Goal: Information Seeking & Learning: Learn about a topic

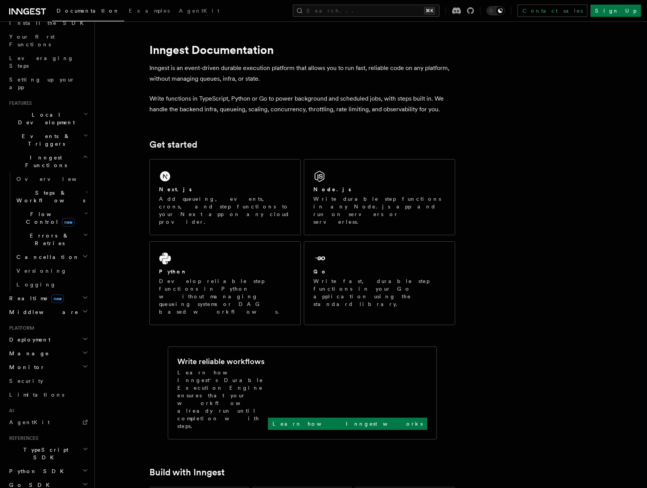
scroll to position [95, 0]
click at [27, 418] on span "AgentKit" at bounding box center [29, 421] width 41 height 6
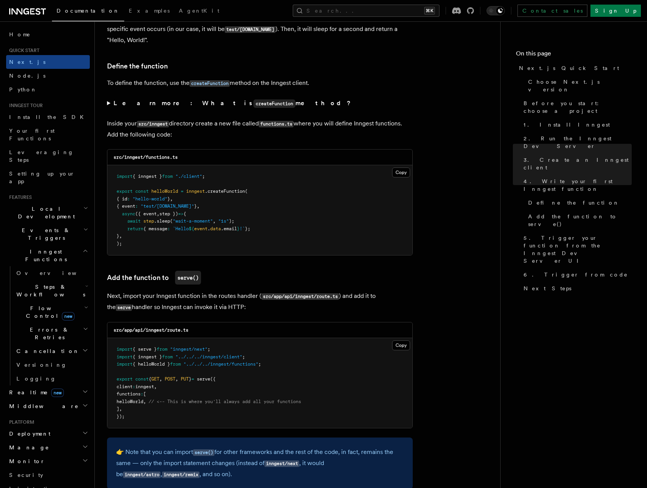
click at [32, 283] on span "Steps & Workflows" at bounding box center [49, 290] width 72 height 15
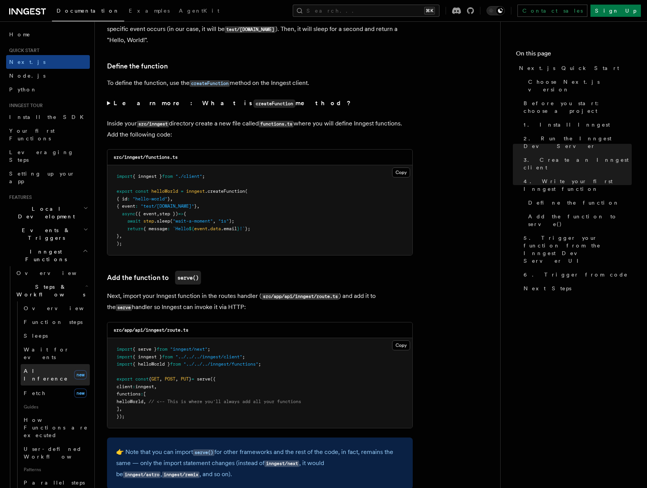
click at [34, 368] on span "AI Inference" at bounding box center [46, 375] width 44 height 14
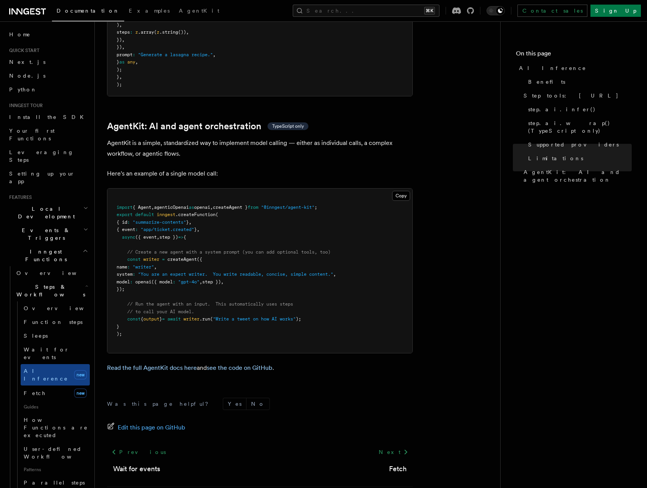
scroll to position [2163, 0]
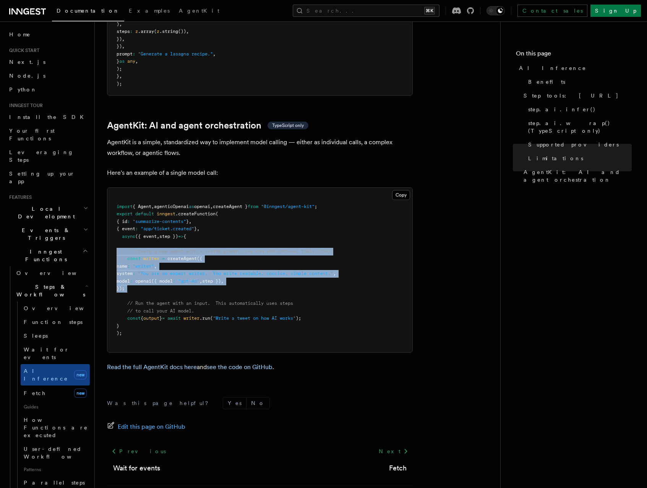
drag, startPoint x: 149, startPoint y: 255, endPoint x: 101, endPoint y: 217, distance: 61.2
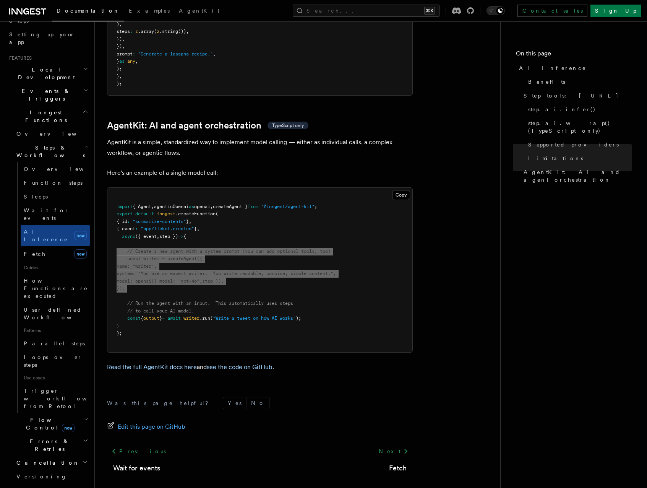
scroll to position [330, 0]
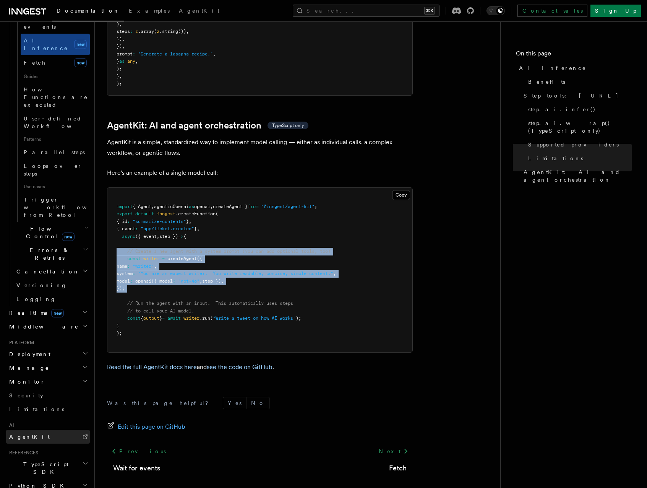
click at [30, 433] on span "AgentKit" at bounding box center [29, 436] width 41 height 6
